Goal: Task Accomplishment & Management: Manage account settings

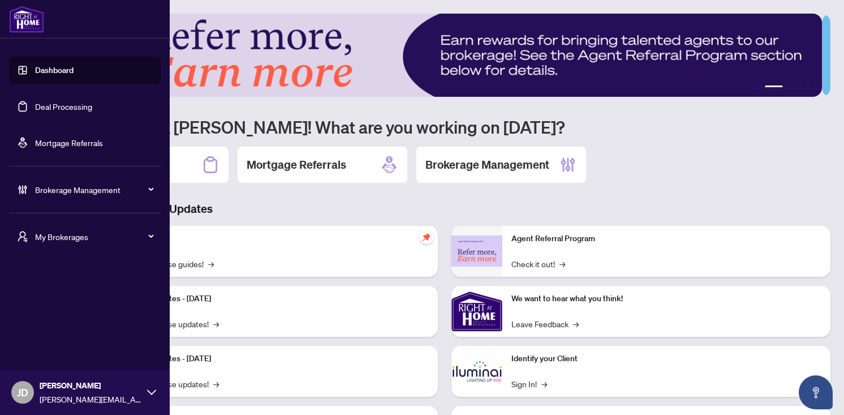
click at [43, 192] on span "Brokerage Management" at bounding box center [94, 189] width 118 height 12
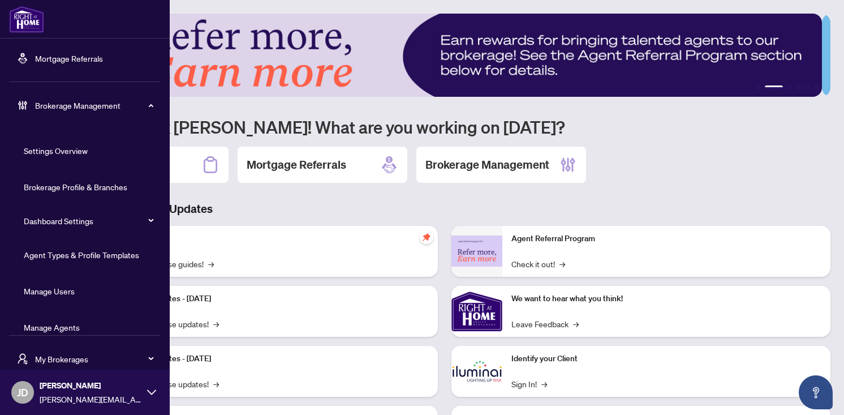
scroll to position [99, 0]
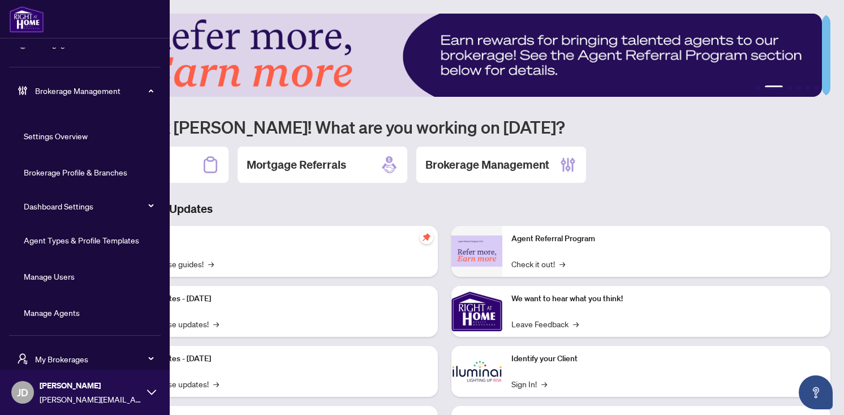
click at [51, 315] on link "Manage Agents" at bounding box center [52, 312] width 56 height 10
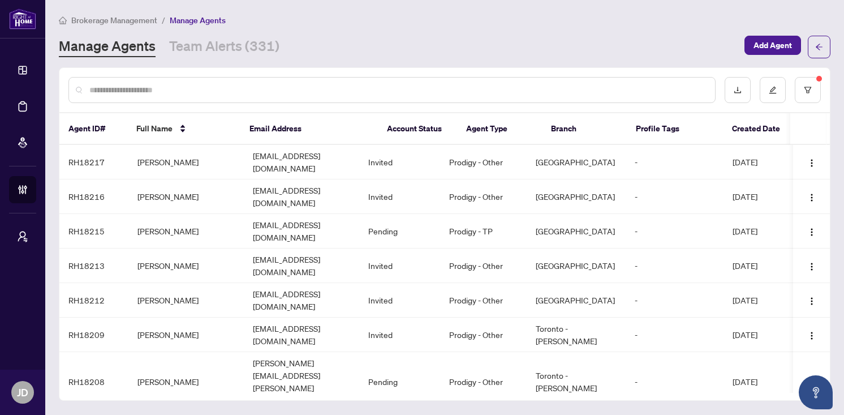
click at [254, 85] on input "text" at bounding box center [397, 90] width 617 height 12
click at [367, 85] on input "text" at bounding box center [397, 90] width 617 height 12
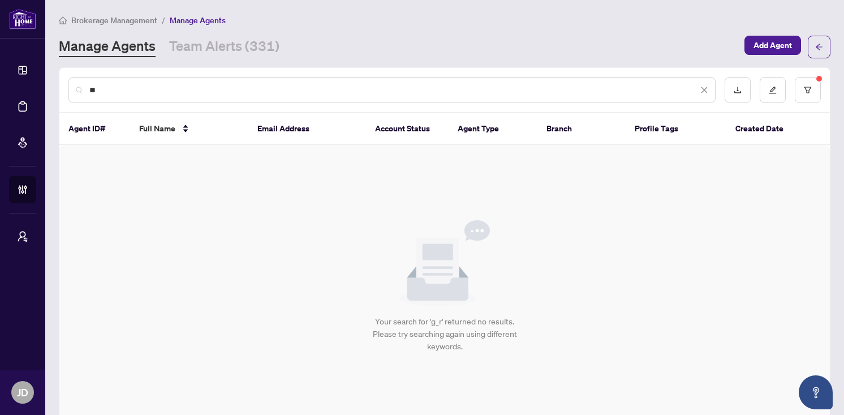
type input "*"
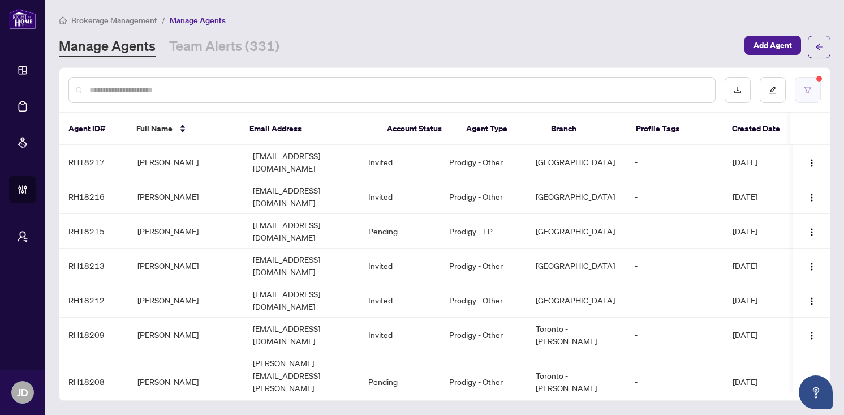
click at [813, 93] on button "button" at bounding box center [808, 90] width 26 height 26
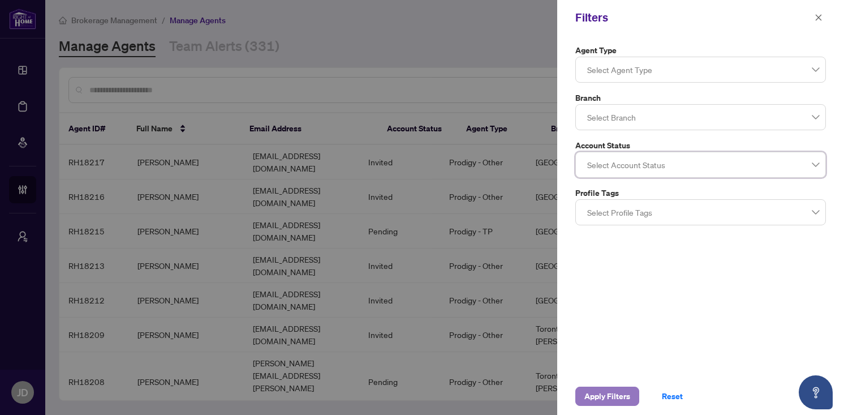
click at [603, 390] on span "Apply Filters" at bounding box center [608, 396] width 46 height 18
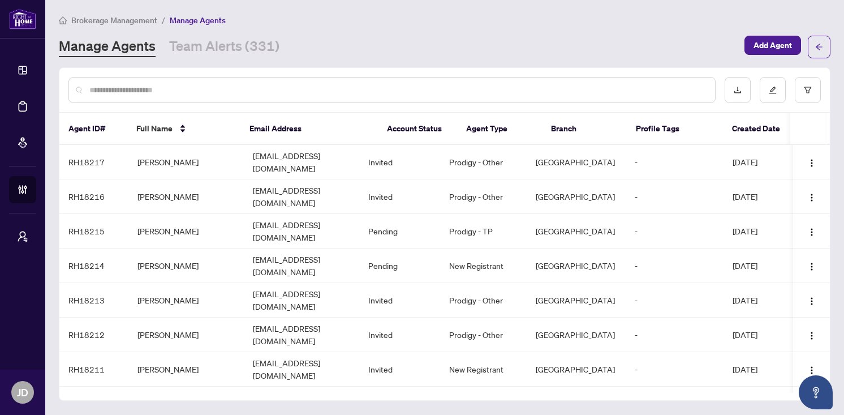
click at [367, 87] on input "text" at bounding box center [397, 90] width 617 height 12
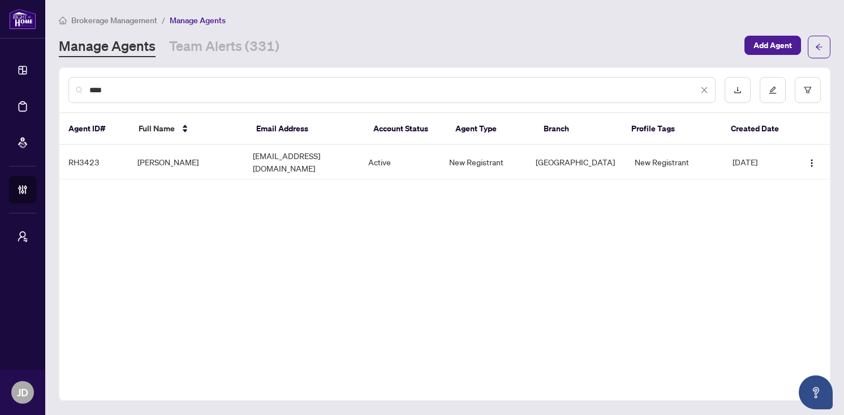
type input "****"
click at [686, 58] on div "Brokerage Management / Manage Agents Manage Agents Team Alerts (331) Add Agent …" at bounding box center [445, 208] width 772 height 388
click at [814, 95] on button "button" at bounding box center [808, 90] width 26 height 26
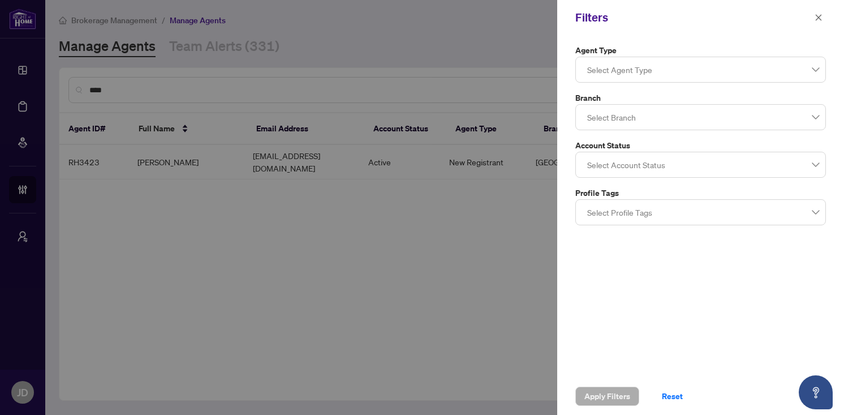
click at [810, 78] on div at bounding box center [701, 69] width 236 height 20
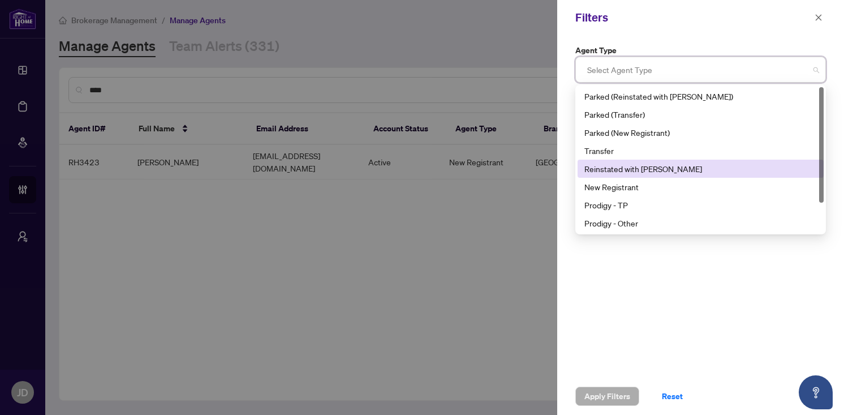
scroll to position [36, 0]
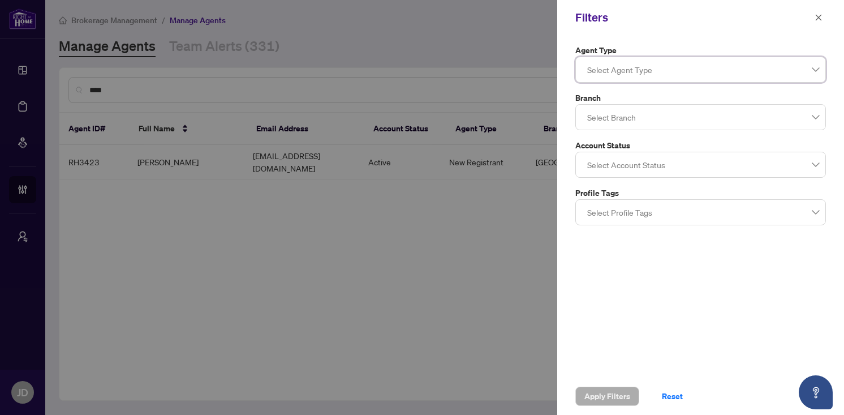
click at [816, 72] on div at bounding box center [701, 69] width 236 height 20
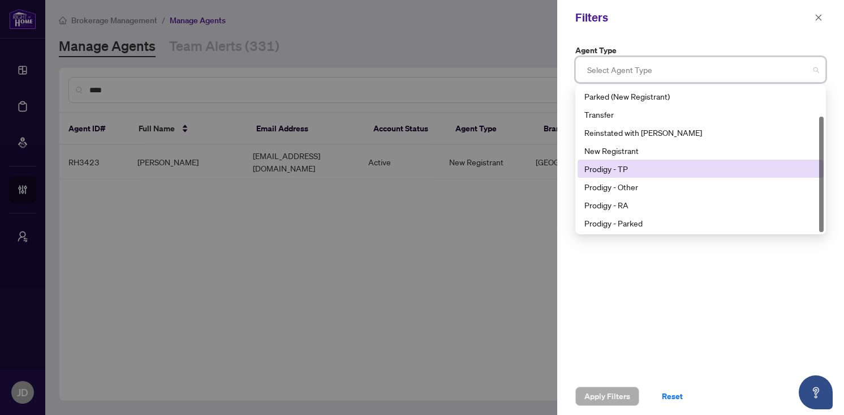
click at [695, 167] on div "Prodigy - TP" at bounding box center [701, 168] width 233 height 12
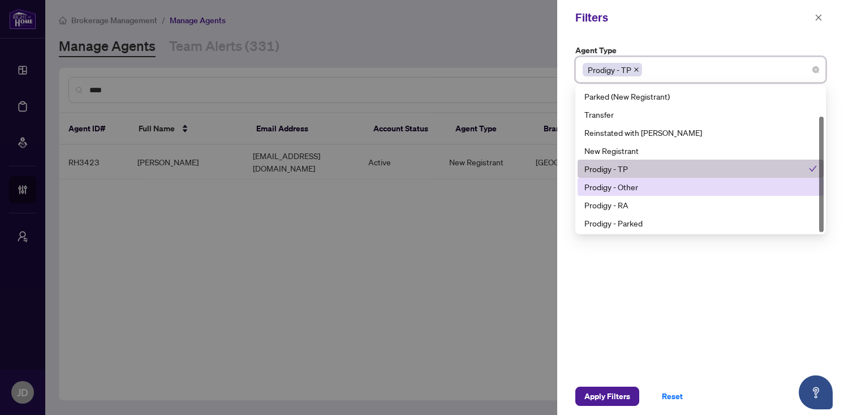
click at [685, 181] on div "Prodigy - Other" at bounding box center [701, 187] width 233 height 12
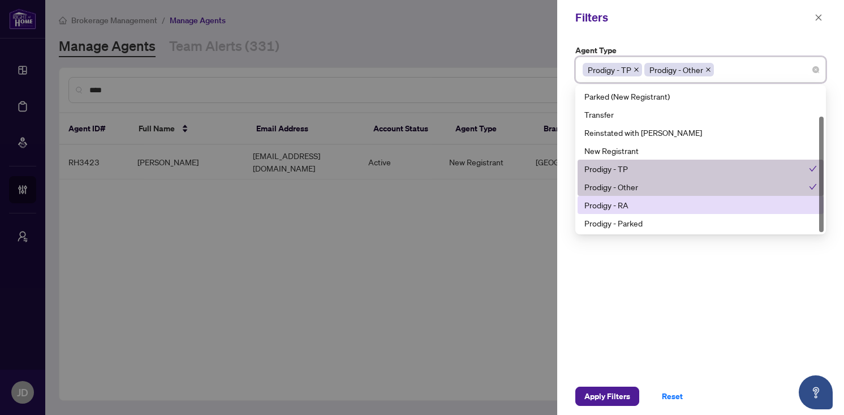
click at [676, 201] on div "Prodigy - RA" at bounding box center [701, 205] width 233 height 12
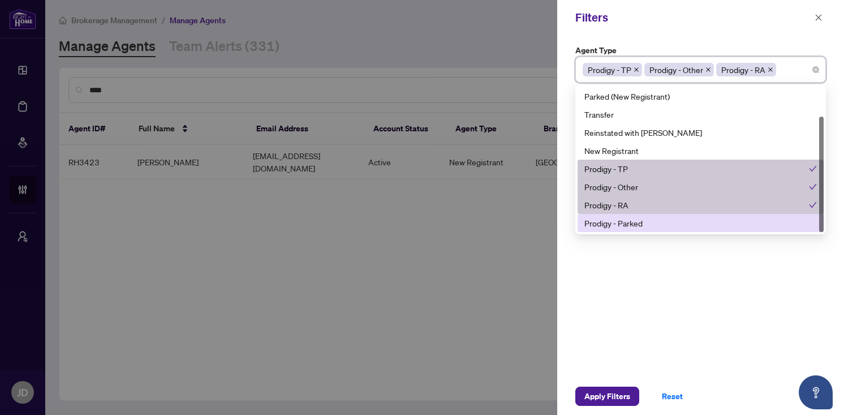
click at [671, 224] on div "Prodigy - Parked" at bounding box center [701, 223] width 233 height 12
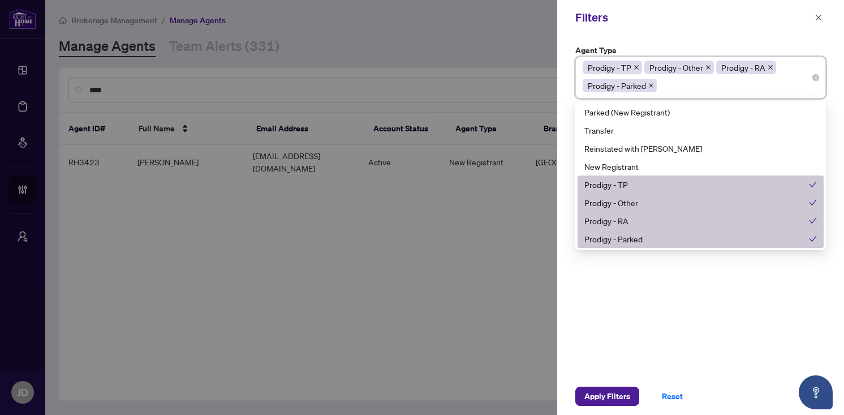
click at [684, 282] on div "Agent Type Prodigy - TP Prodigy - Other Prodigy - RA Prodigy - Parked 11 13 Par…" at bounding box center [700, 206] width 287 height 342
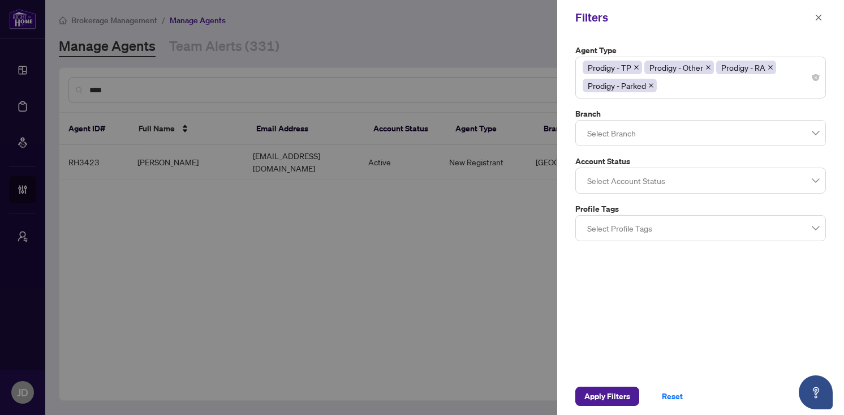
click at [689, 181] on div at bounding box center [701, 180] width 236 height 20
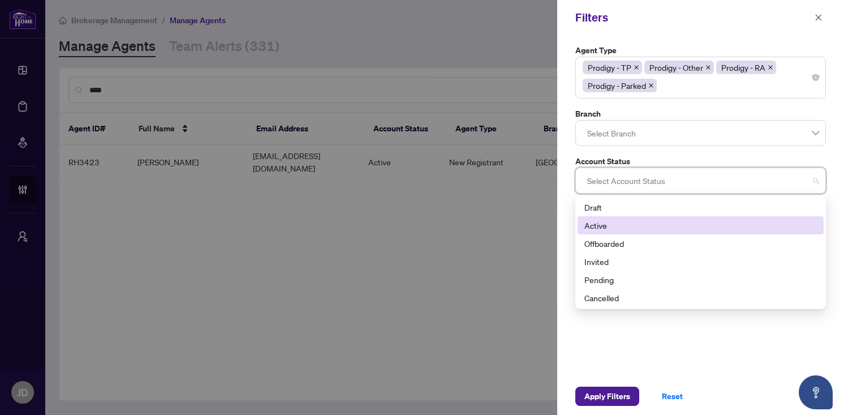
click at [659, 226] on div "Active" at bounding box center [701, 225] width 233 height 12
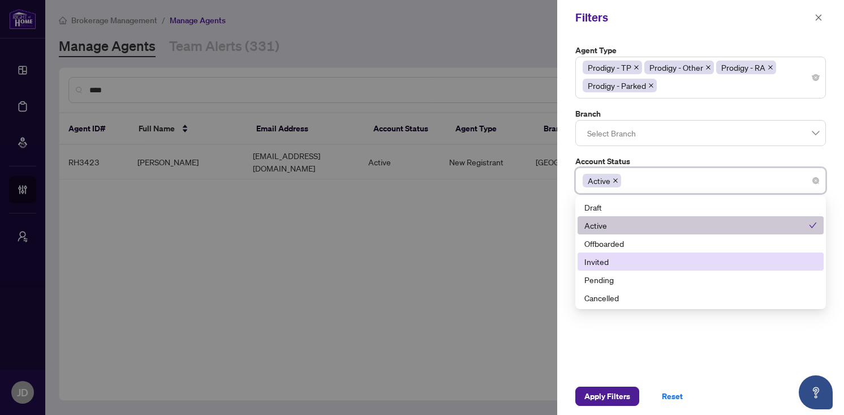
click at [659, 256] on div "Invited" at bounding box center [701, 261] width 233 height 12
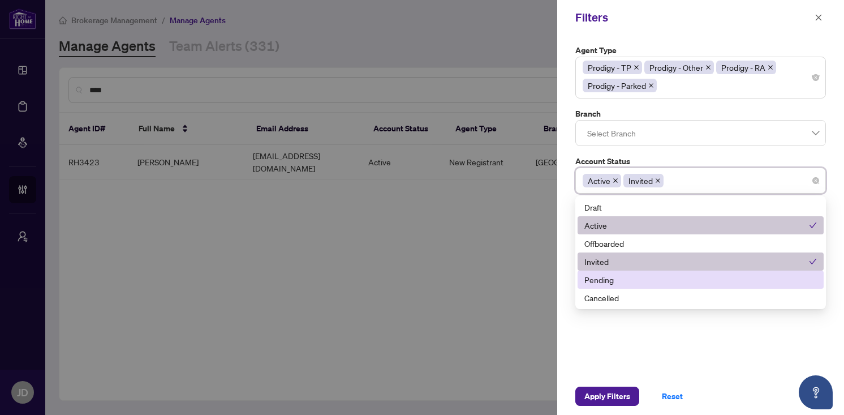
click at [656, 275] on div "Pending" at bounding box center [701, 279] width 233 height 12
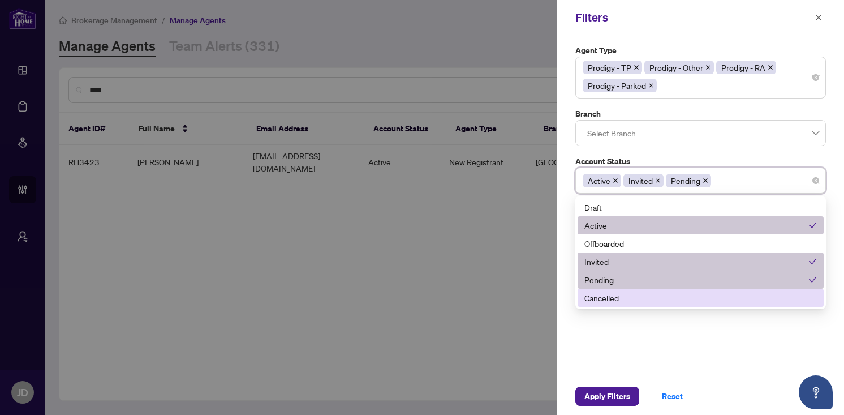
click at [621, 357] on div "Agent Type Prodigy - TP Prodigy - Other Prodigy - RA Prodigy - Parked 11 13 Par…" at bounding box center [700, 206] width 287 height 342
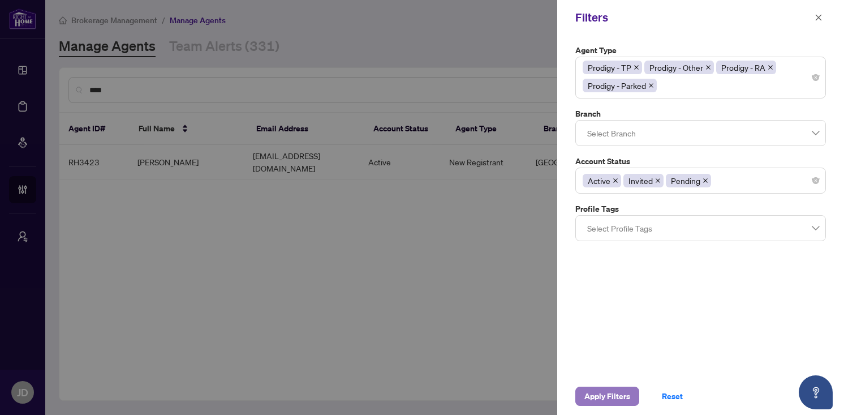
click at [615, 393] on span "Apply Filters" at bounding box center [608, 396] width 46 height 18
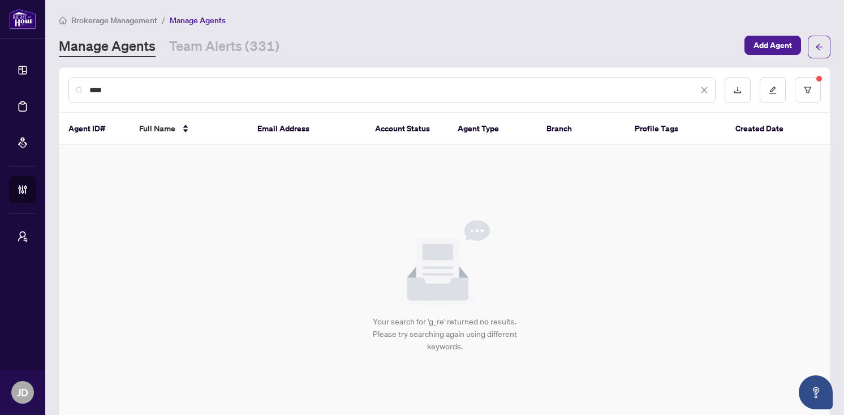
click at [701, 92] on icon "close" at bounding box center [705, 90] width 8 height 8
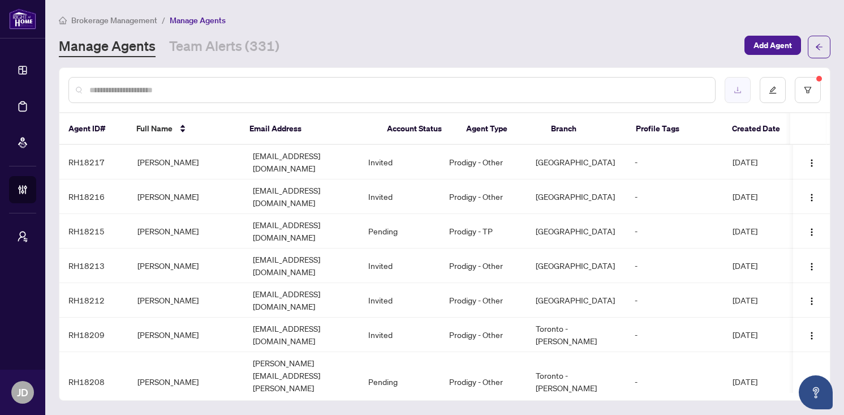
click at [735, 90] on icon "download" at bounding box center [738, 90] width 8 height 8
